Goal: Task Accomplishment & Management: Complete application form

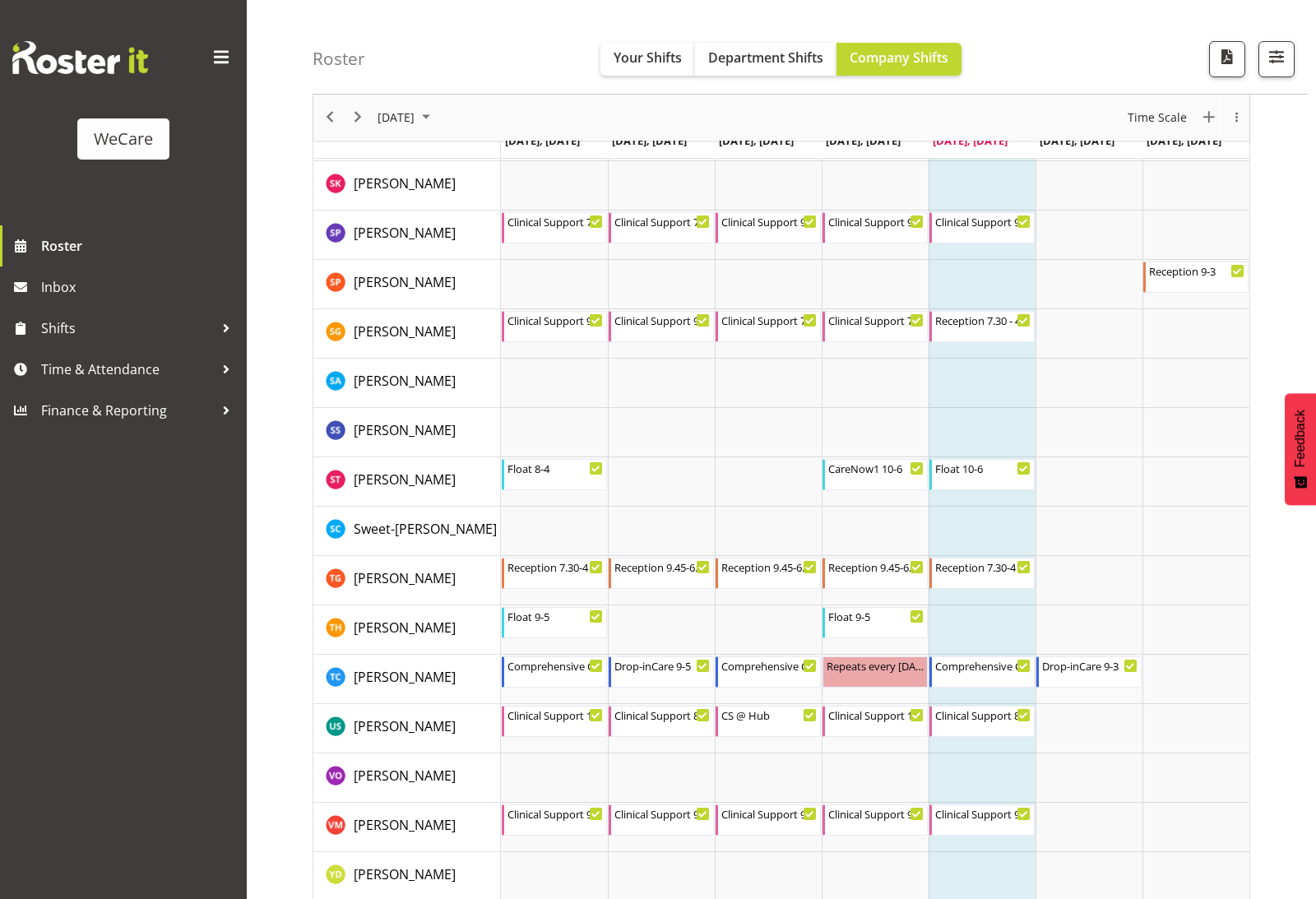
scroll to position [6409, 0]
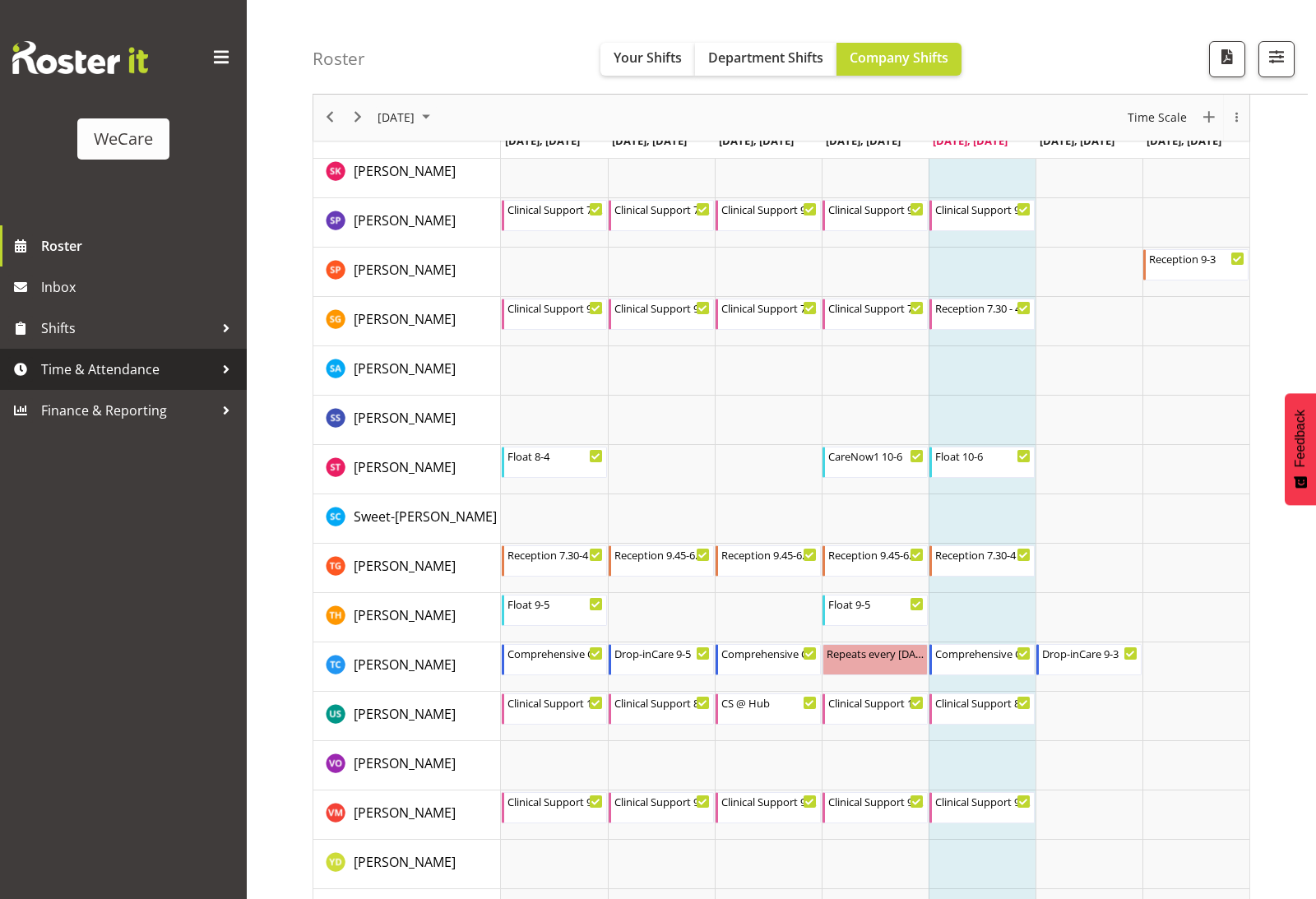
click at [121, 373] on span "Time & Attendance" at bounding box center [127, 370] width 172 height 25
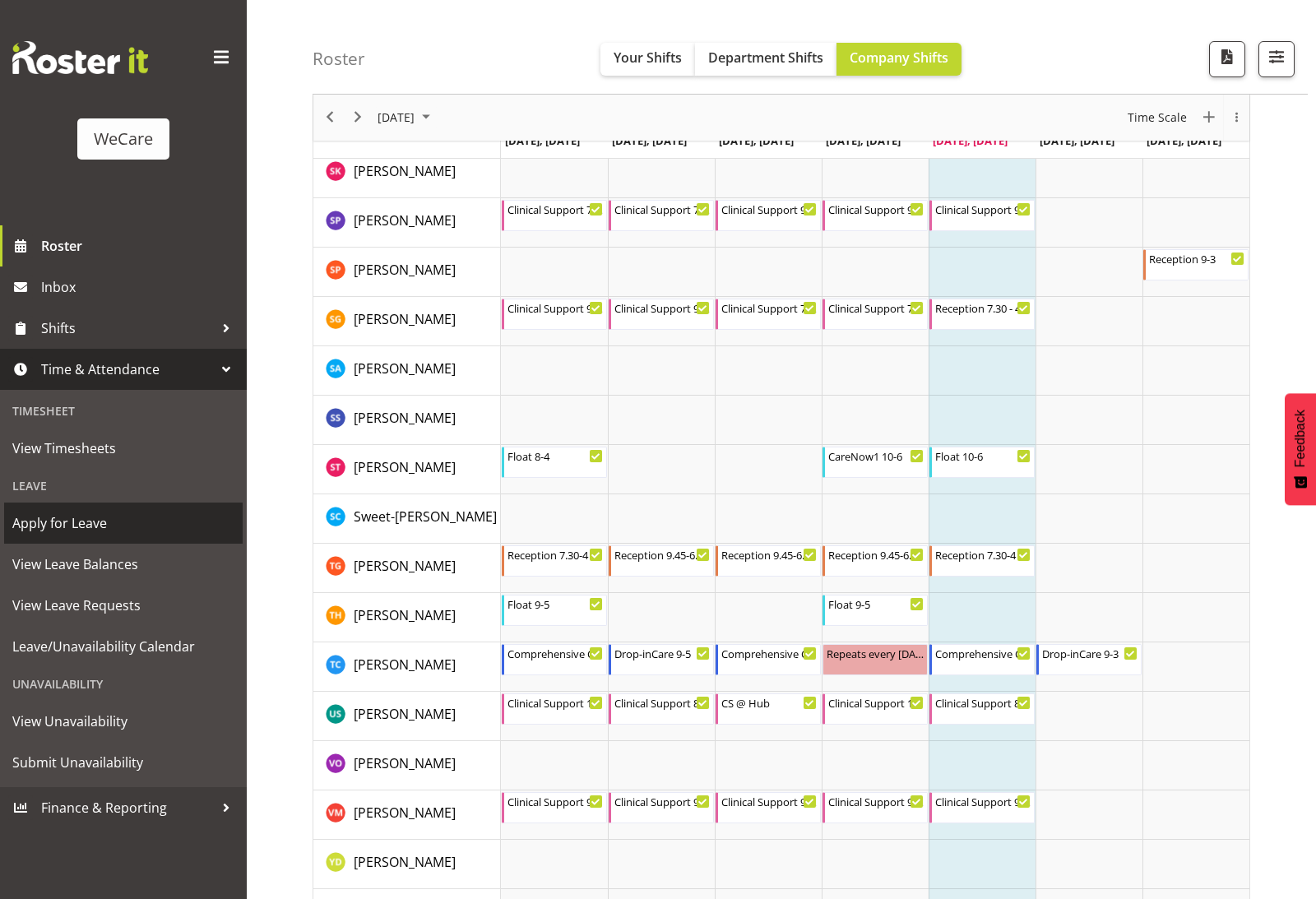
click at [98, 528] on span "Apply for Leave" at bounding box center [123, 524] width 222 height 25
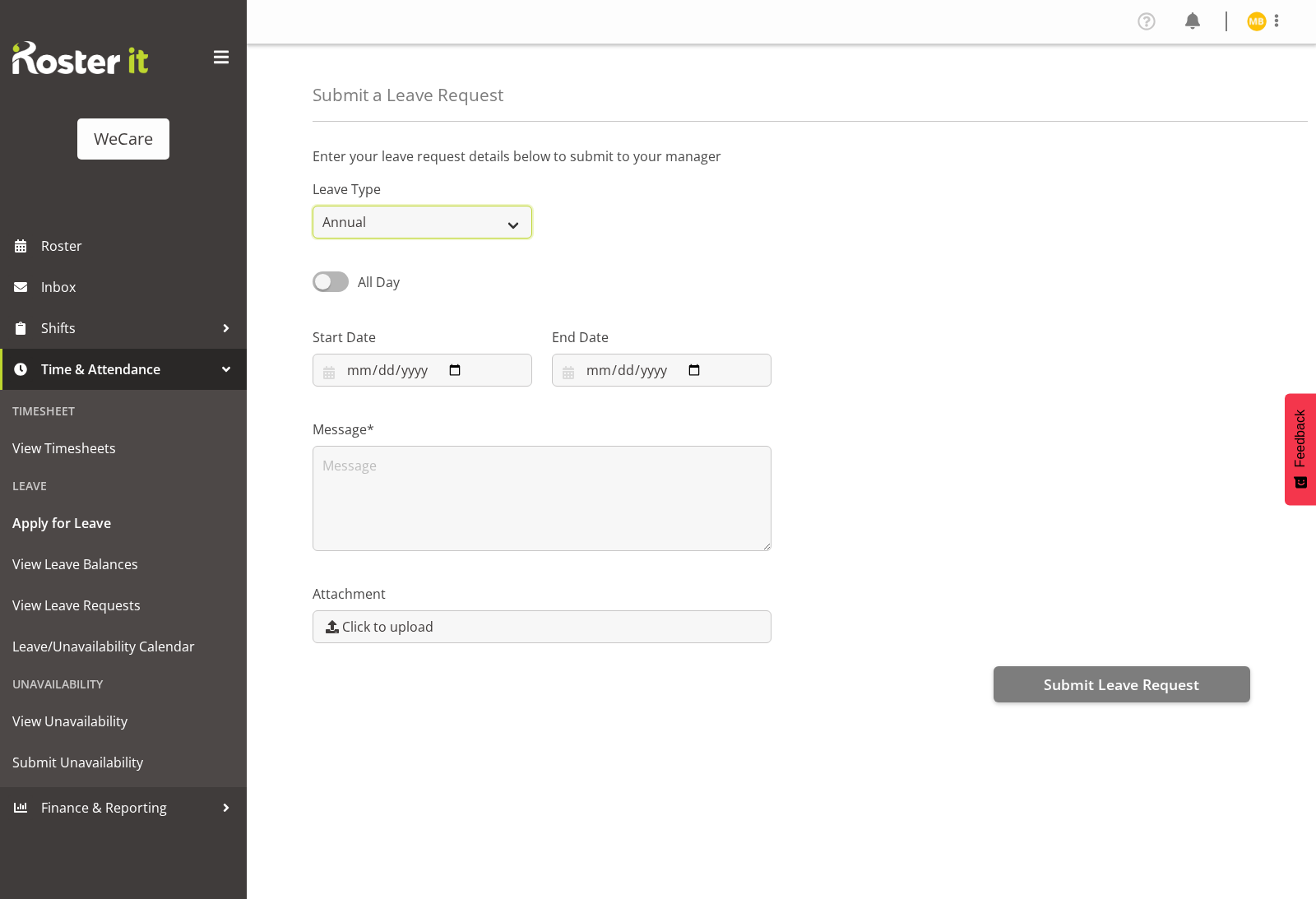
select select "Other"
click at [417, 369] on input "2025-08-15" at bounding box center [423, 370] width 219 height 33
type input "2025-10-10"
click at [655, 375] on input "2025-08-15" at bounding box center [661, 370] width 219 height 33
type input "2025-10-10"
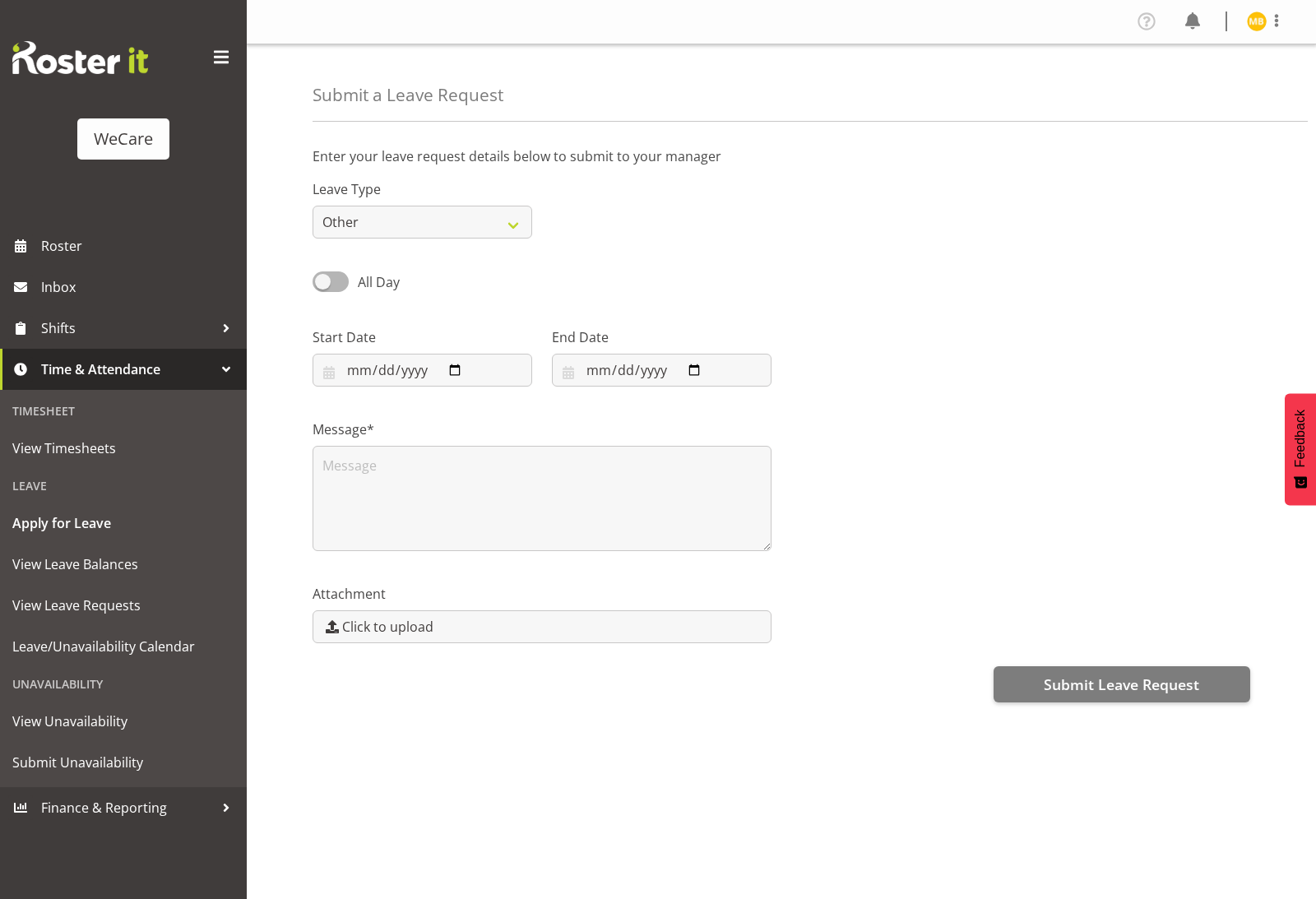
drag, startPoint x: 655, startPoint y: 375, endPoint x: 691, endPoint y: 264, distance: 116.7
click at [0, 0] on html "WeCare Roster Inbox Shifts Time & Attendance Timesheet View Timesheets Leave Ap…" at bounding box center [658, 450] width 1316 height 899
click at [335, 280] on span at bounding box center [331, 281] width 37 height 20
click at [323, 280] on input "All Day" at bounding box center [318, 281] width 11 height 11
checkbox input "true"
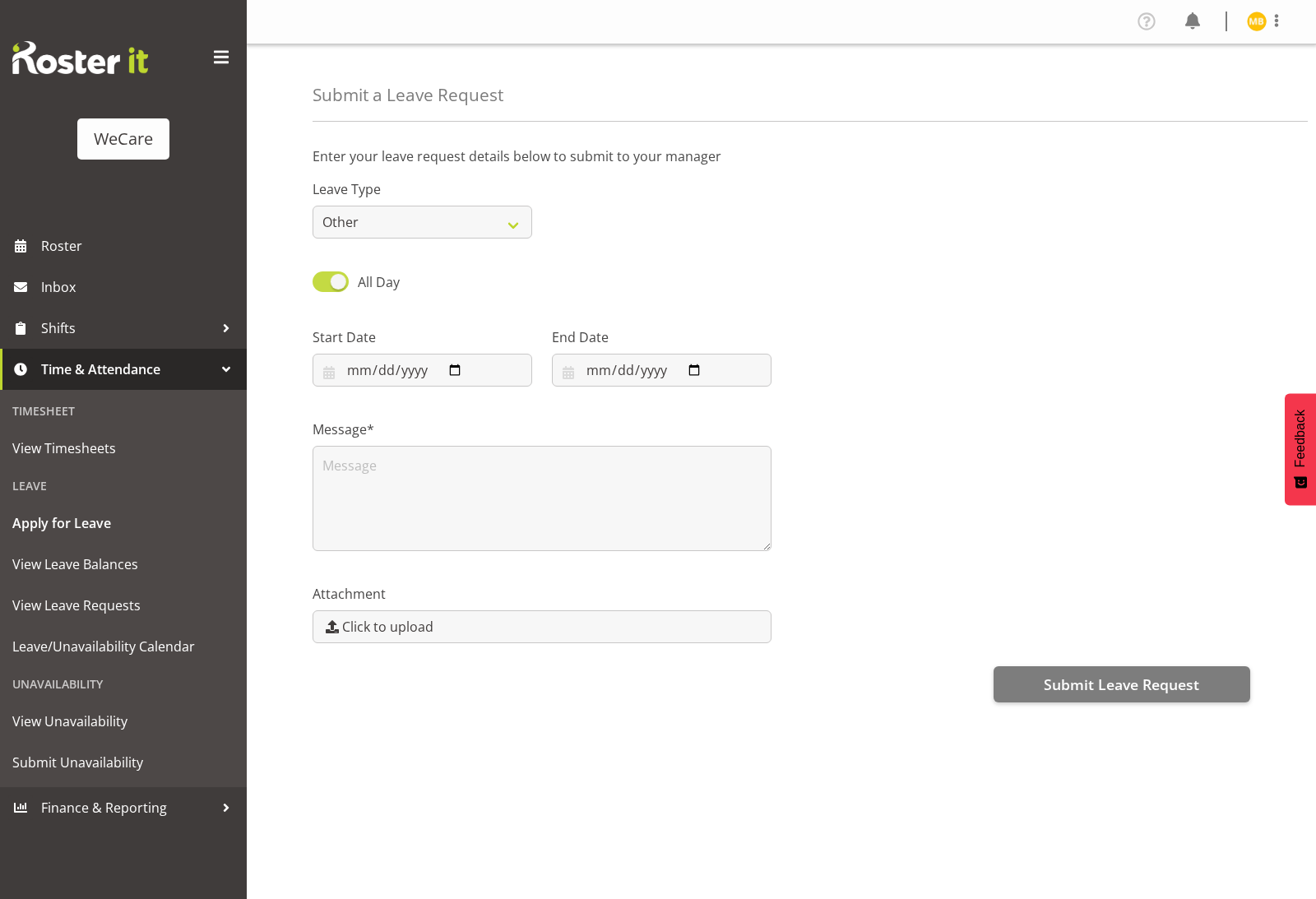
type input "2025-08-15"
click at [321, 283] on span at bounding box center [331, 281] width 37 height 20
click at [321, 283] on input "Part Day" at bounding box center [318, 281] width 11 height 11
checkbox input "false"
type input "2025-10-10"
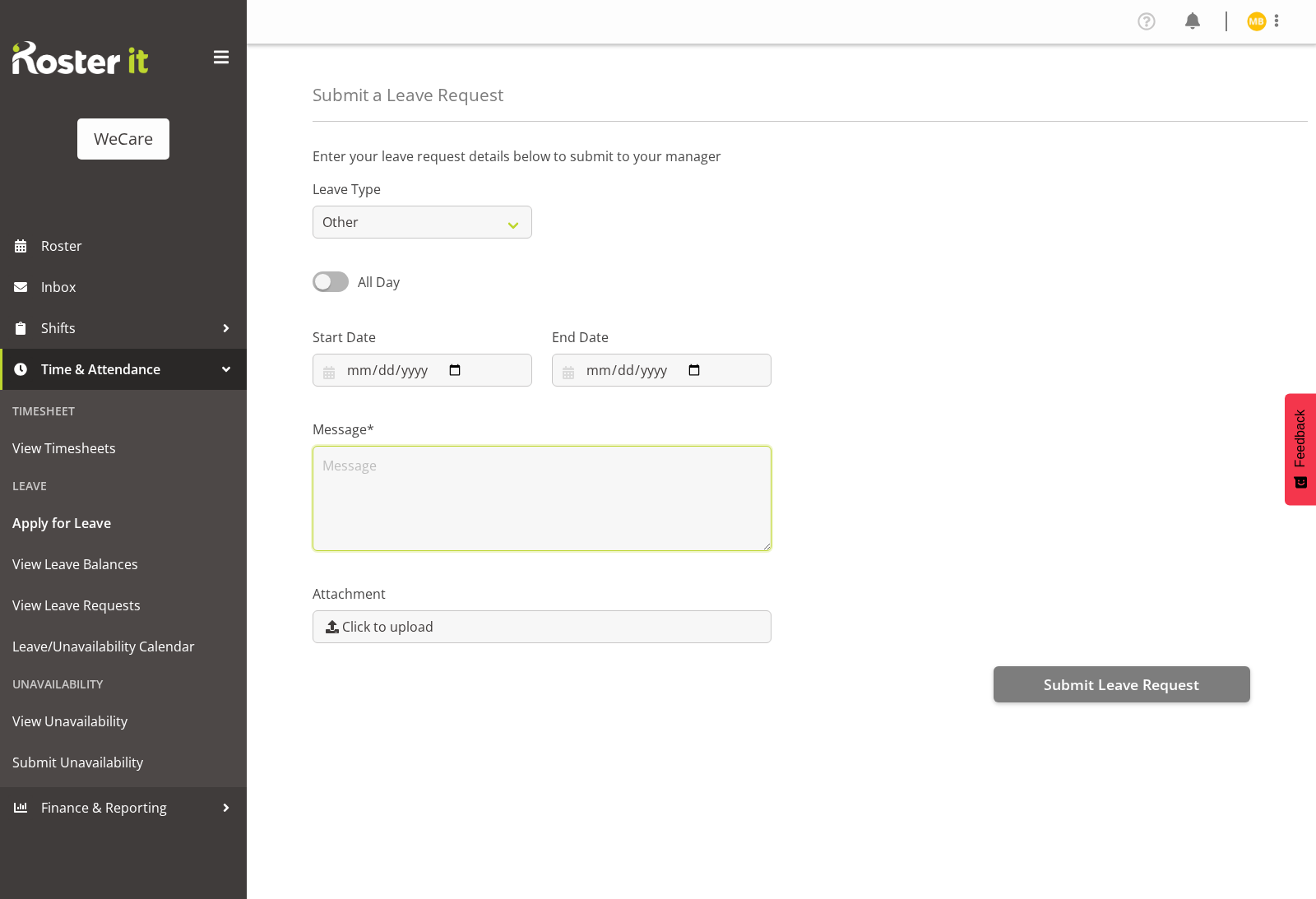
click at [502, 506] on textarea at bounding box center [542, 498] width 459 height 105
type textarea "Birthday Leave."
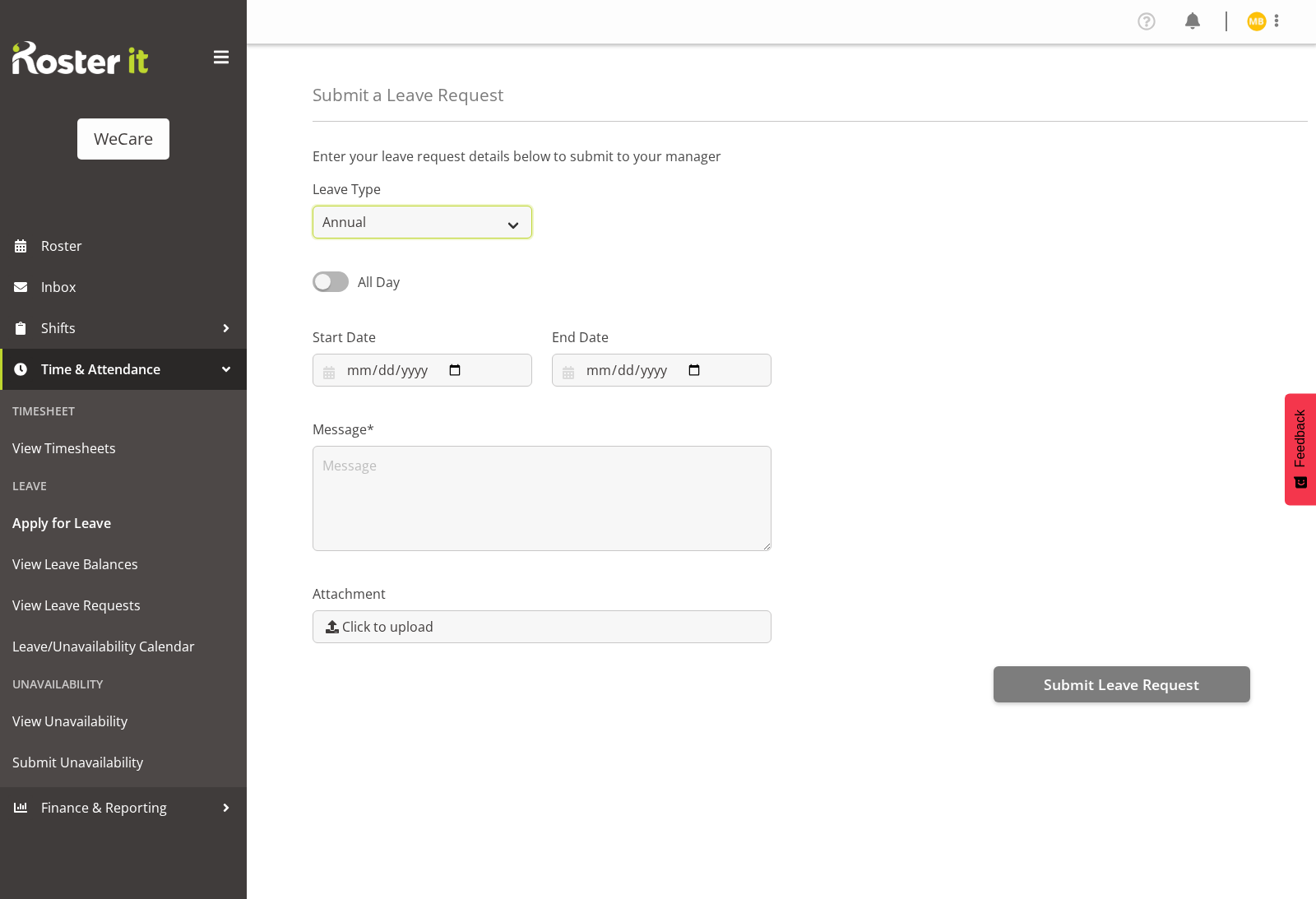
select select "Other"
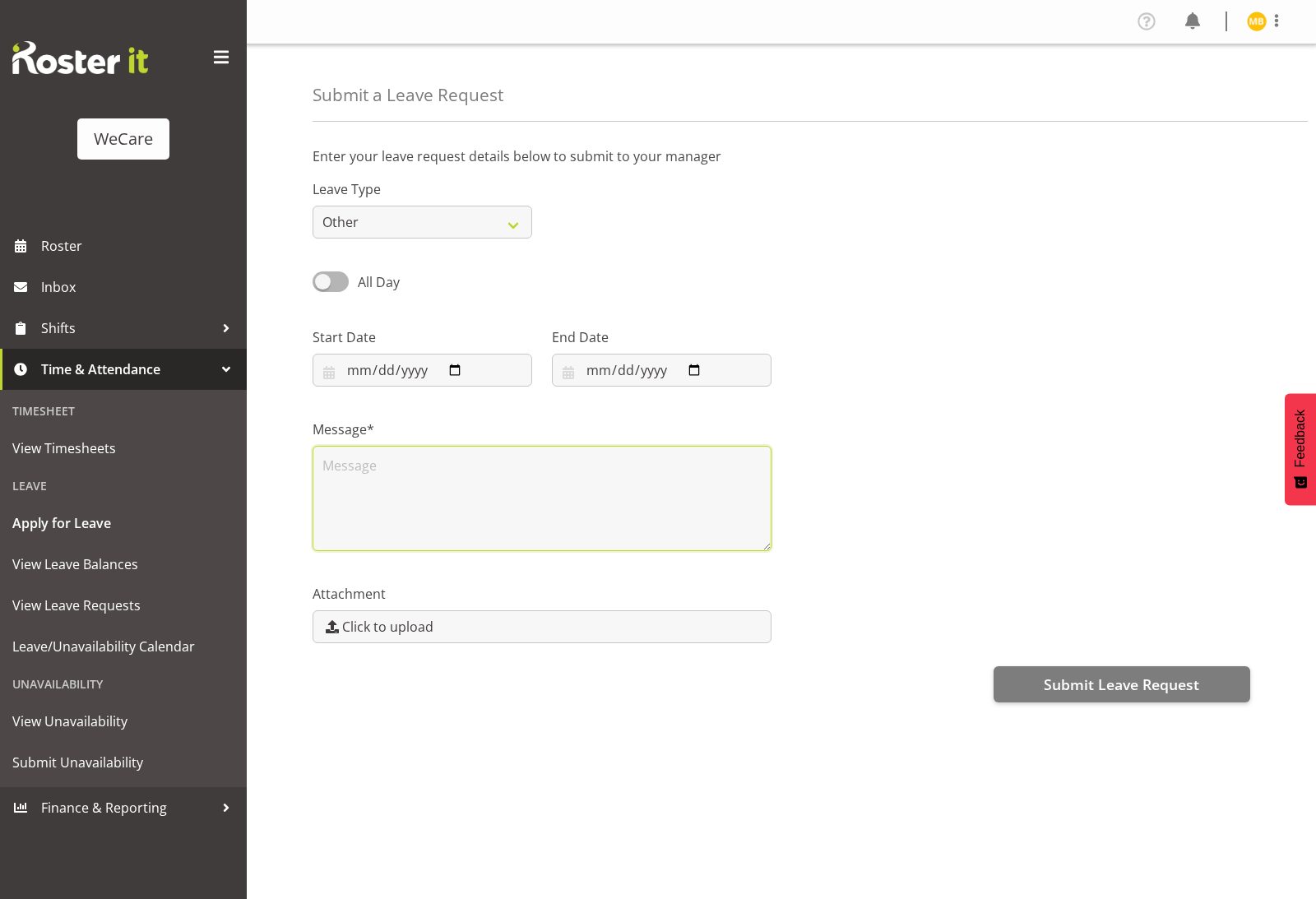
click at [450, 495] on textarea at bounding box center [542, 498] width 459 height 105
type textarea "Birthday leave"
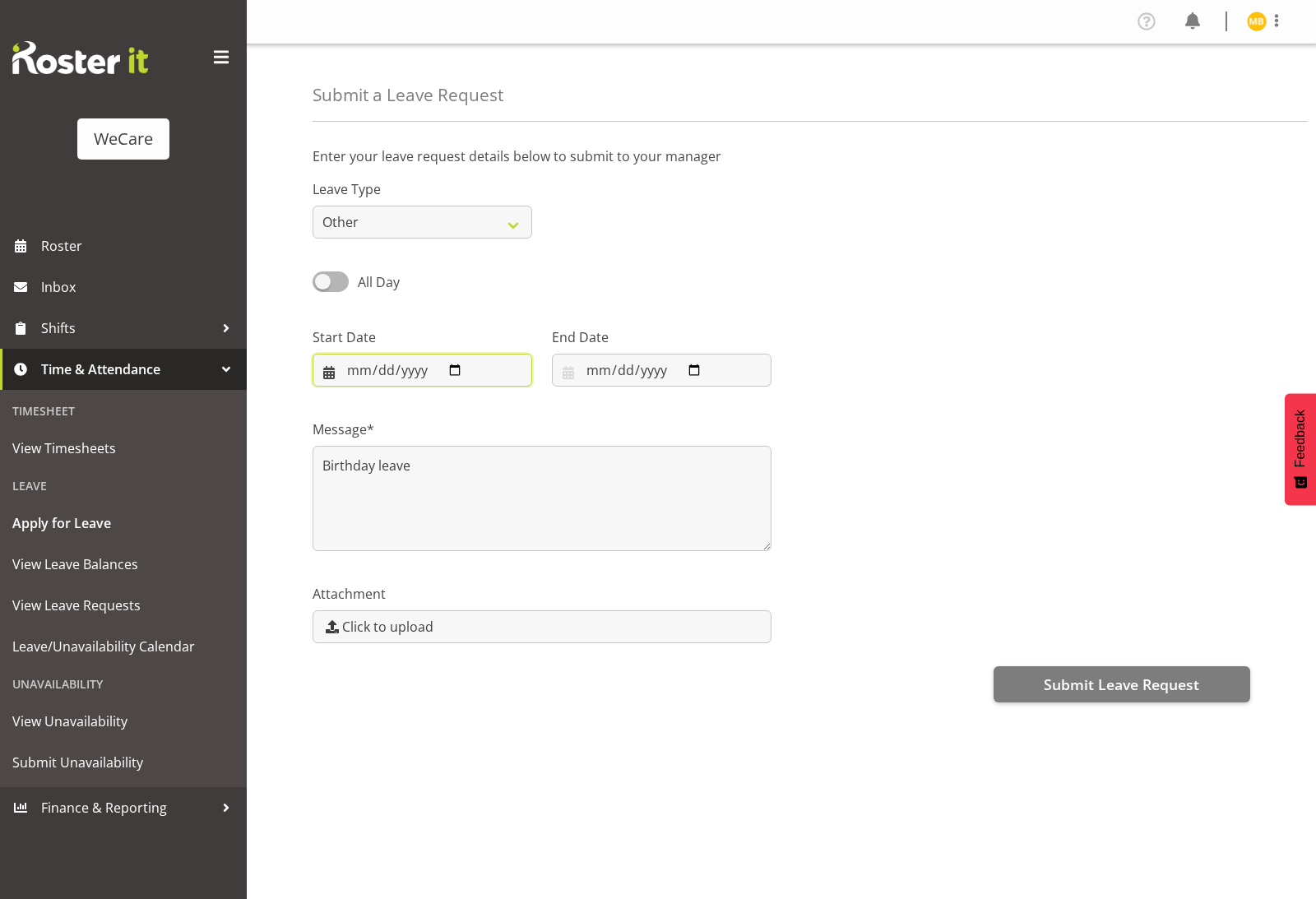
click at [480, 355] on input "2025-08-15" at bounding box center [423, 370] width 219 height 33
type input "2025-10-10"
click at [631, 365] on input "2025-08-15" at bounding box center [661, 370] width 219 height 33
type input "2025-10-10"
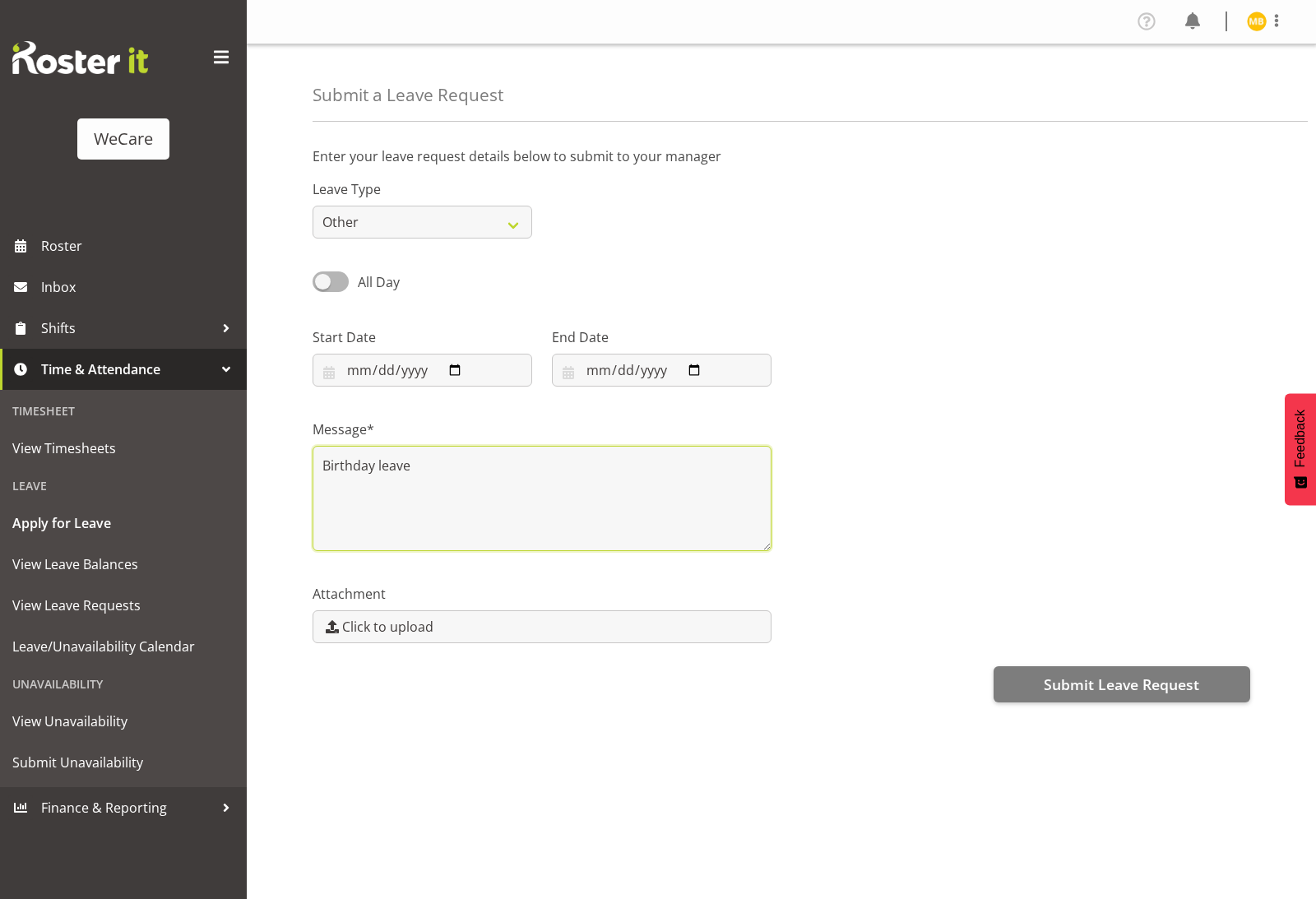
click at [514, 450] on textarea "Birthday leave" at bounding box center [542, 498] width 459 height 105
click at [1122, 674] on span "Submit Leave Request" at bounding box center [1122, 684] width 156 height 21
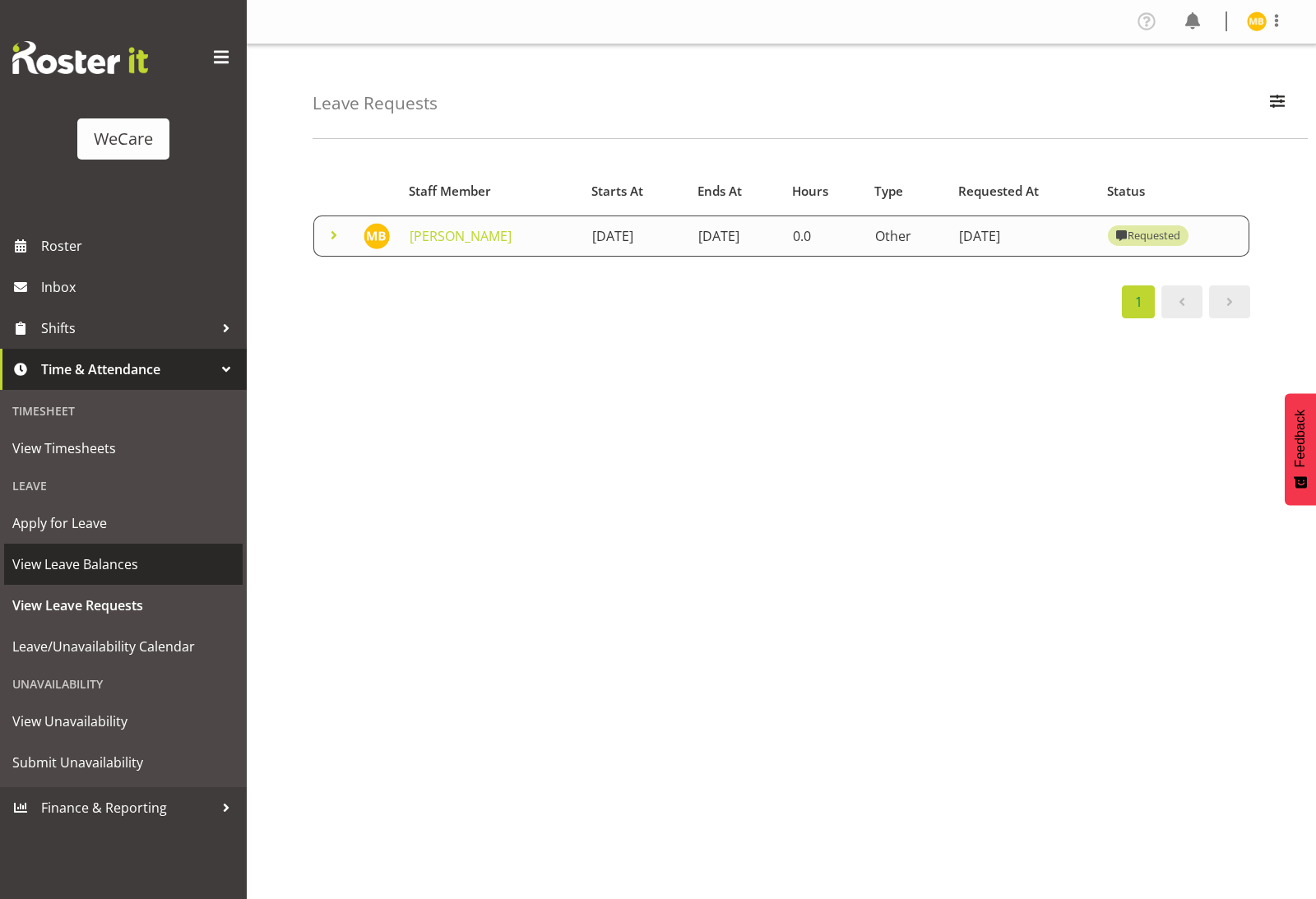
click at [139, 565] on span "View Leave Balances" at bounding box center [123, 564] width 222 height 25
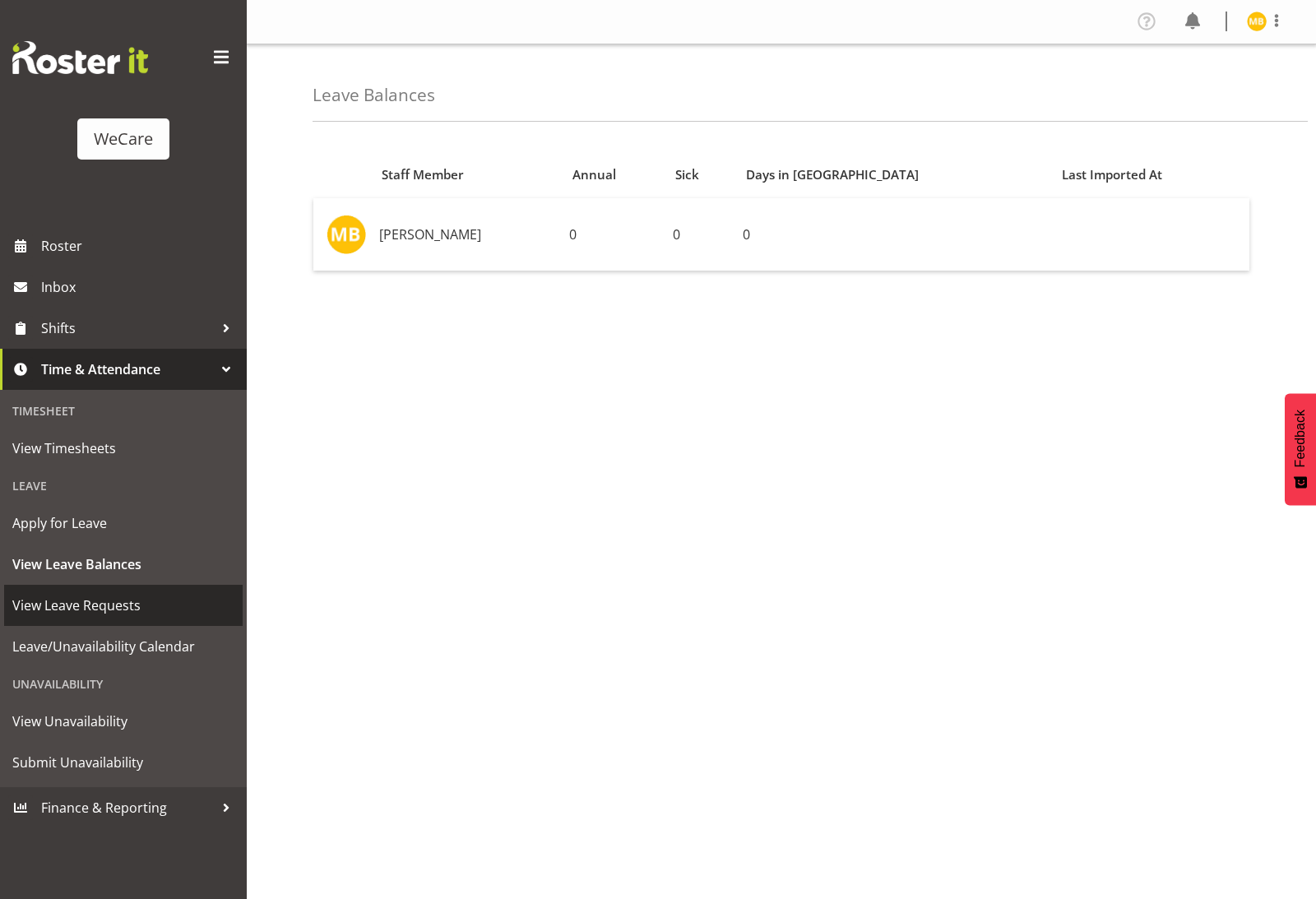
click at [148, 613] on span "View Leave Requests" at bounding box center [123, 605] width 222 height 25
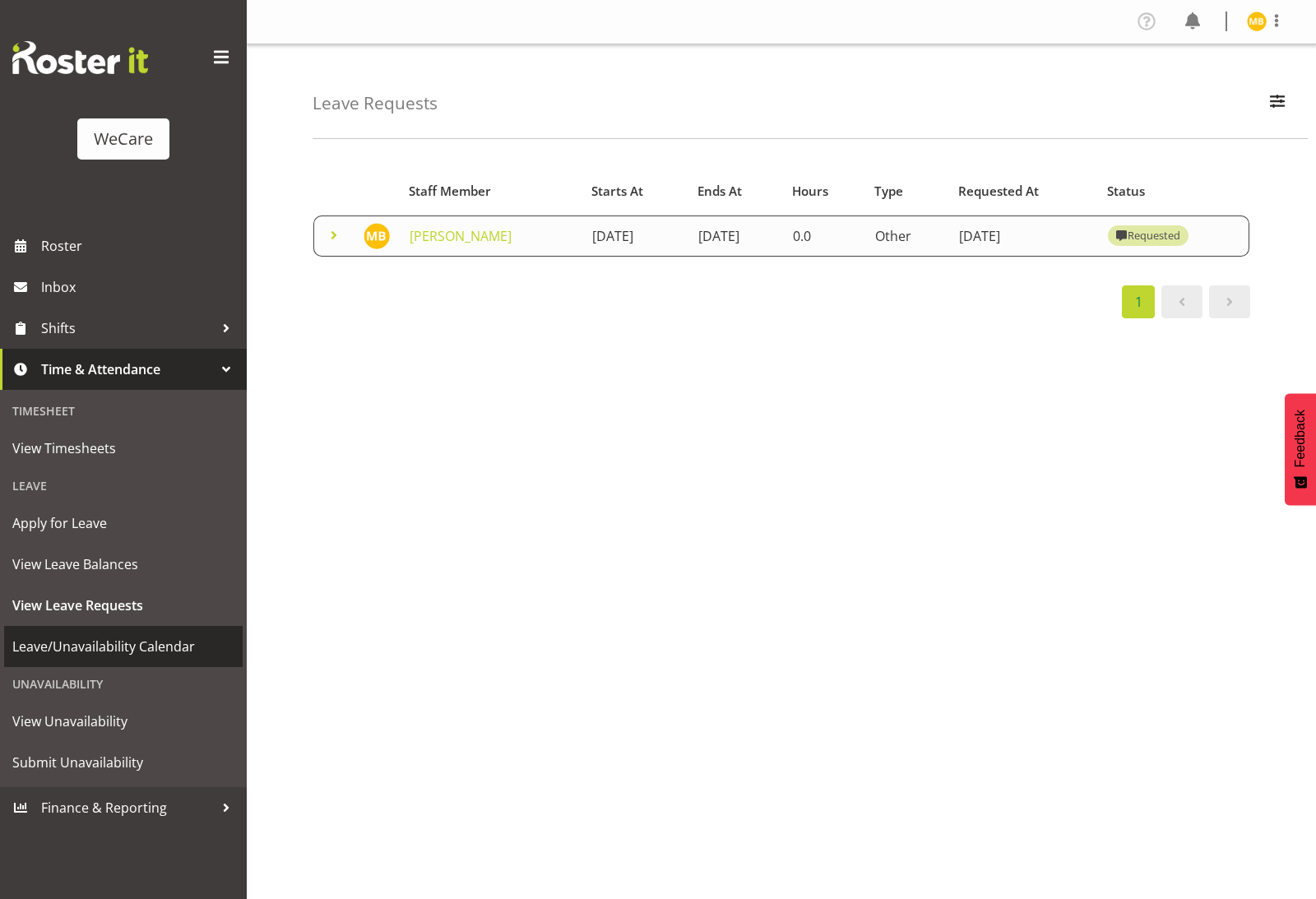
click at [152, 655] on span "Leave/Unavailability Calendar" at bounding box center [123, 647] width 222 height 25
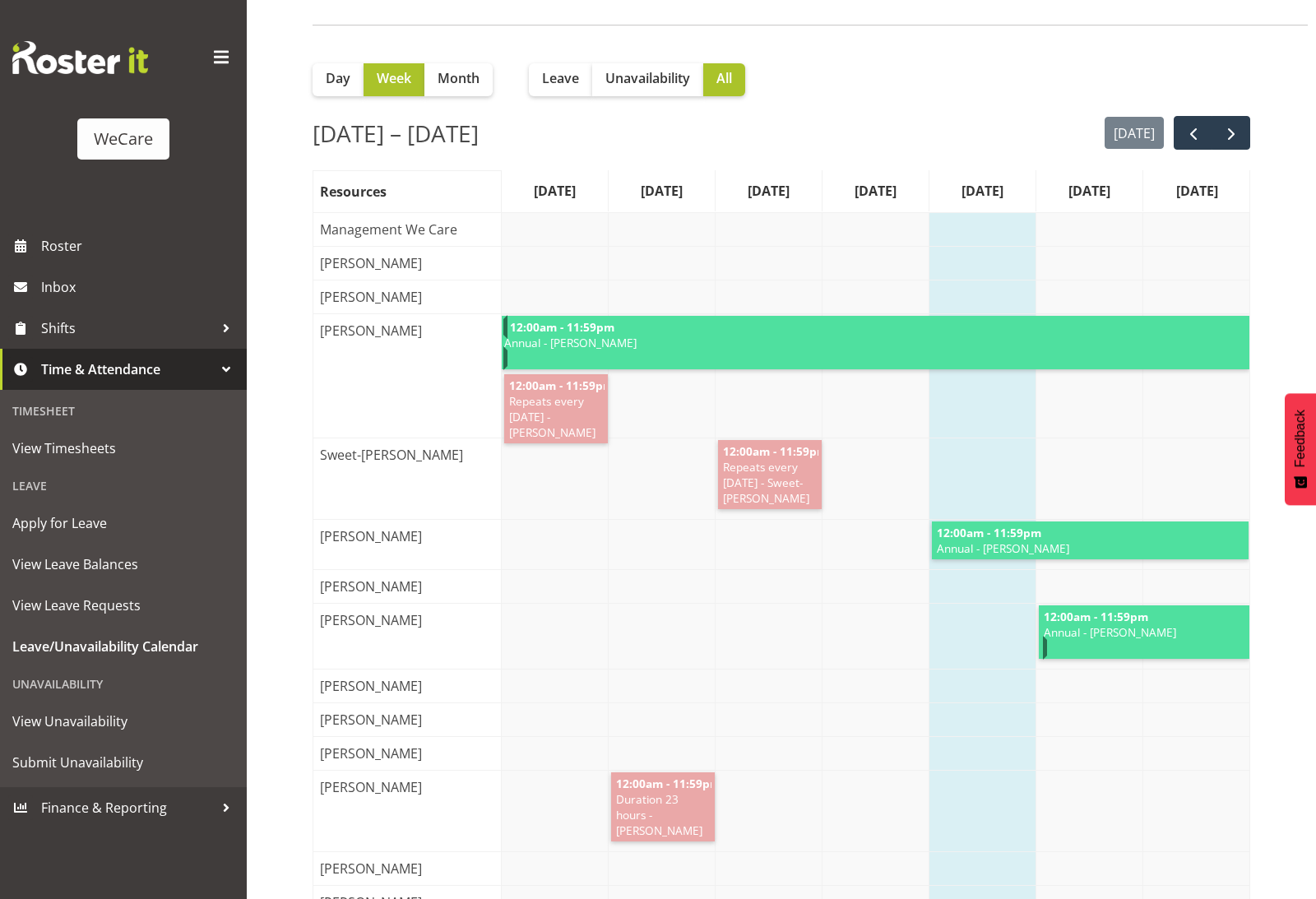
scroll to position [113, 0]
click at [1236, 132] on span "next" at bounding box center [1231, 135] width 20 height 20
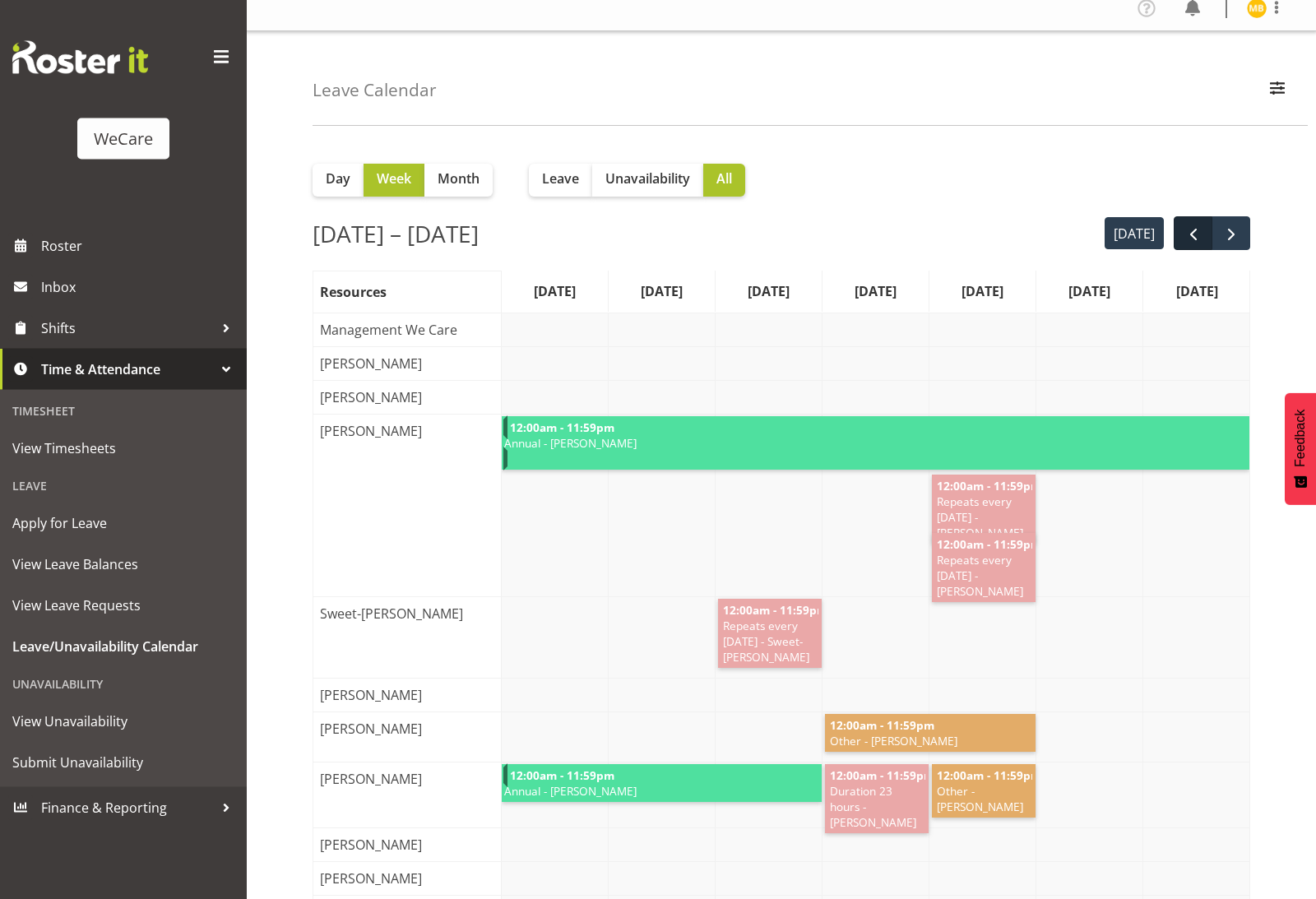
scroll to position [13, 0]
click at [152, 812] on span "Finance & Reporting" at bounding box center [127, 808] width 172 height 25
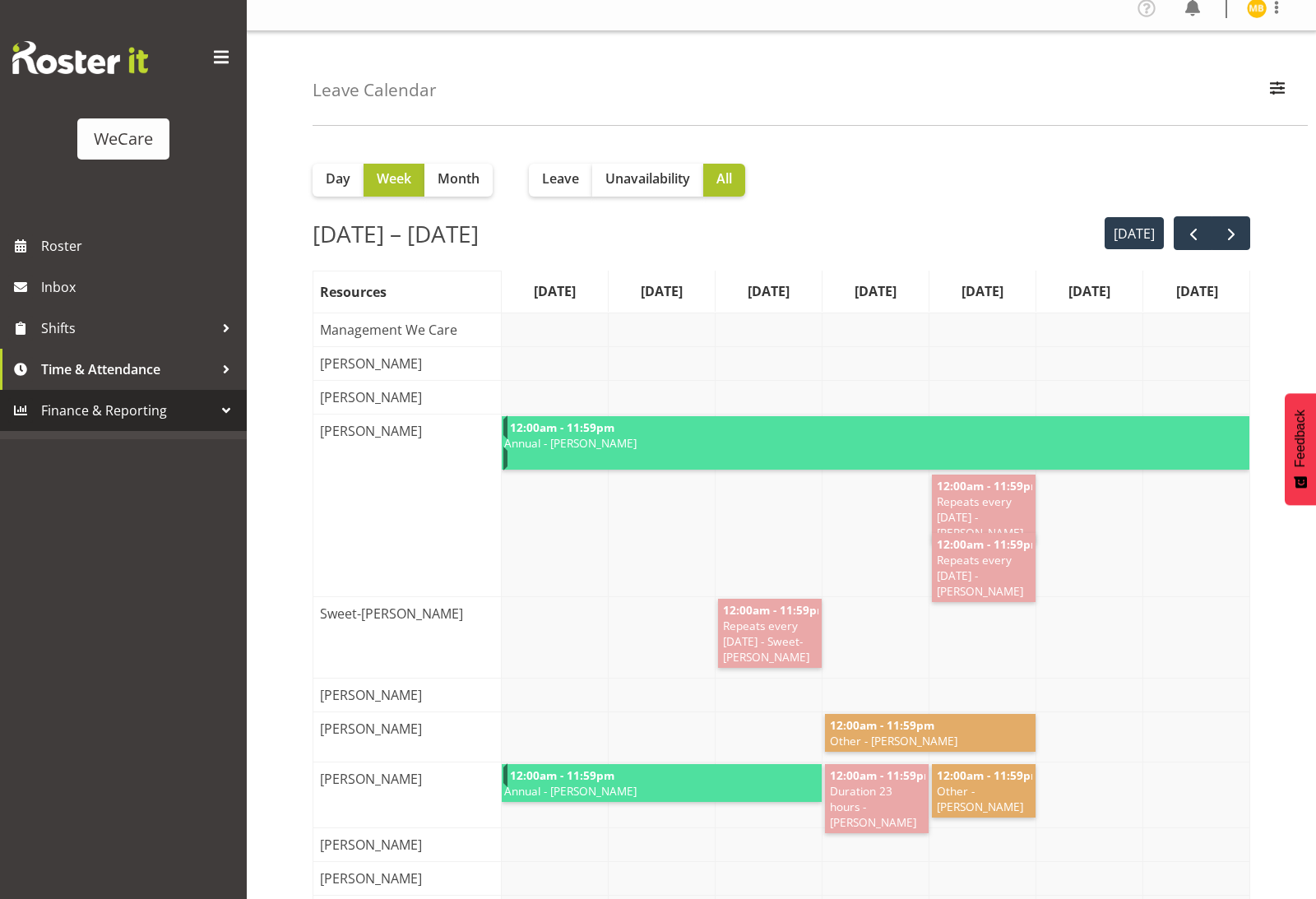
click at [211, 411] on span "Finance & Reporting" at bounding box center [127, 411] width 172 height 25
click at [219, 410] on div at bounding box center [226, 411] width 25 height 25
click at [95, 400] on span "Finance & Reporting" at bounding box center [127, 411] width 172 height 25
click at [73, 280] on span "Inbox" at bounding box center [140, 287] width 197 height 25
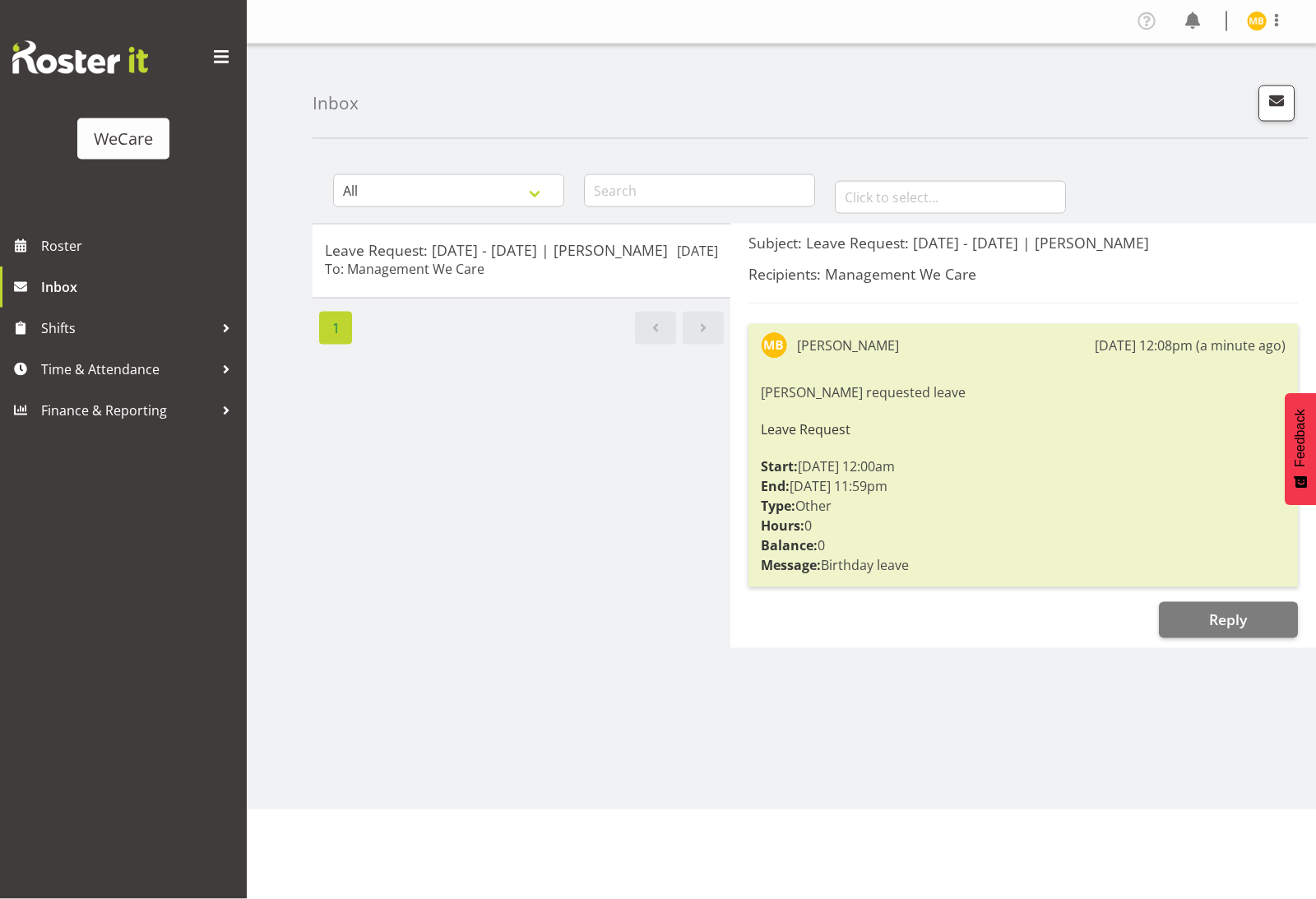
scroll to position [53, 0]
click at [82, 253] on span "Roster" at bounding box center [140, 246] width 197 height 25
